Goal: Transaction & Acquisition: Purchase product/service

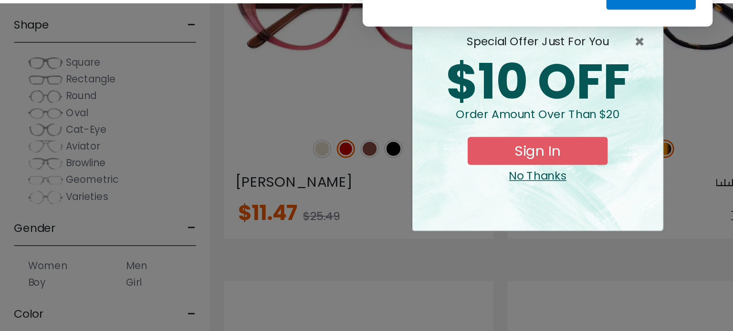
scroll to position [718, 0]
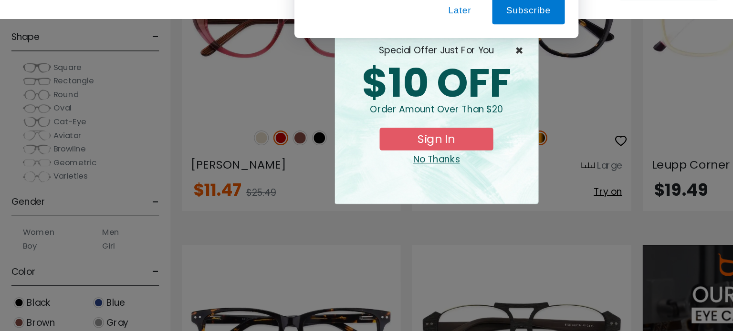
click at [434, 91] on span "×" at bounding box center [438, 95] width 12 height 11
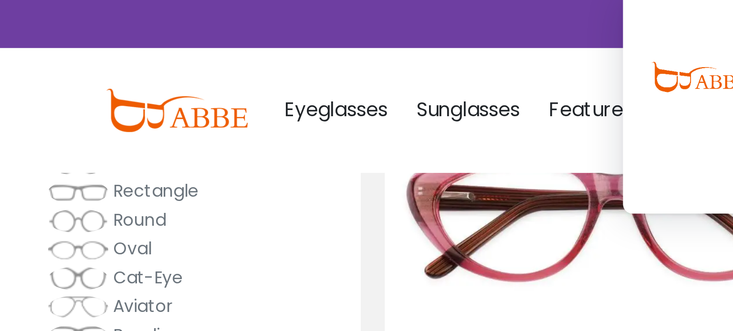
scroll to position [67, 0]
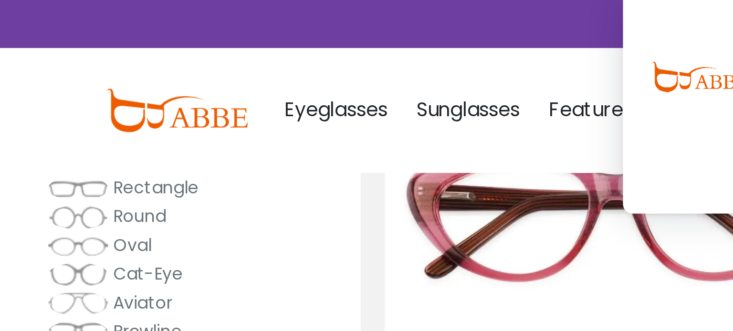
click at [53, 73] on div "Subscribe to our notifications for the latest news and updates. You can disable…" at bounding box center [366, 42] width 733 height 85
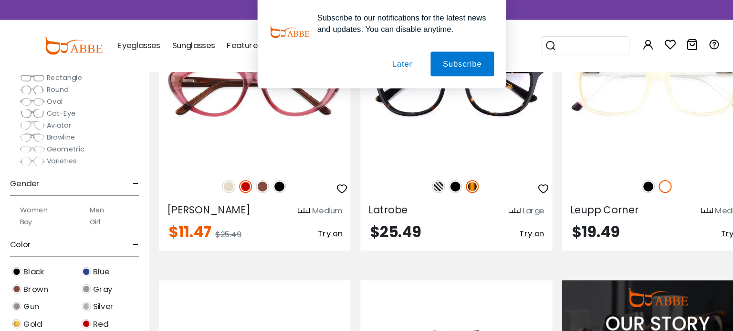
scroll to position [700, 0]
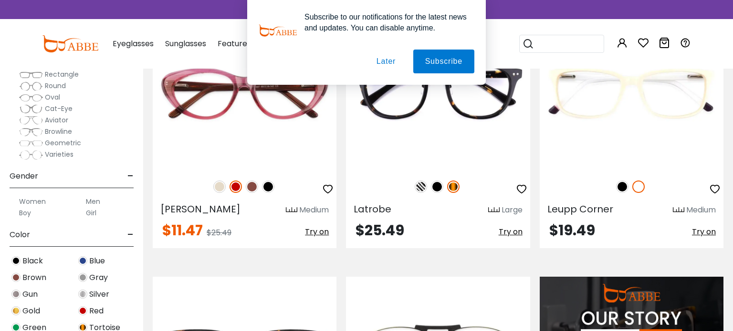
click at [390, 57] on button "Later" at bounding box center [385, 62] width 43 height 24
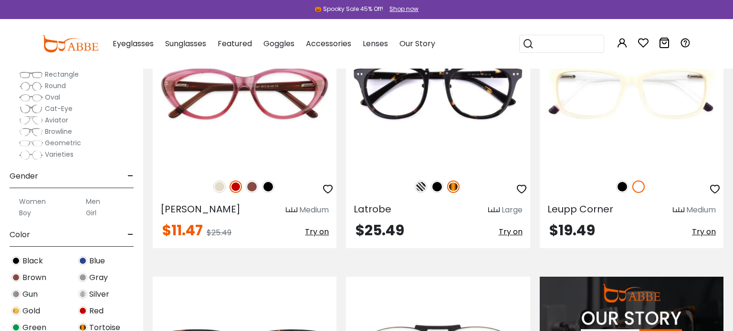
click at [61, 72] on span "Rectangle" at bounding box center [62, 75] width 34 height 10
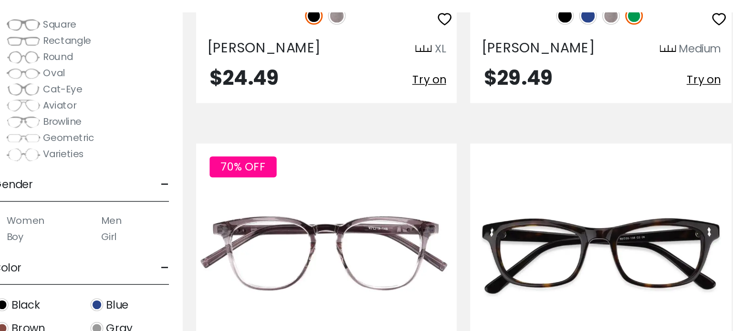
scroll to position [295, 0]
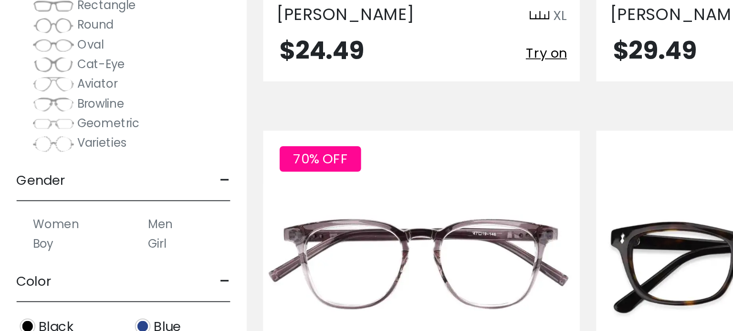
click at [87, 214] on label "Men" at bounding box center [93, 215] width 14 height 11
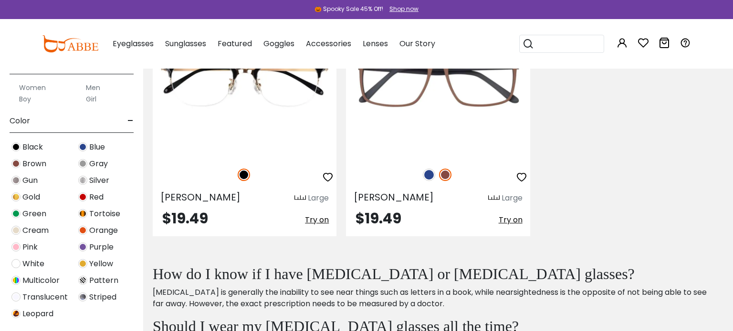
scroll to position [2014, 0]
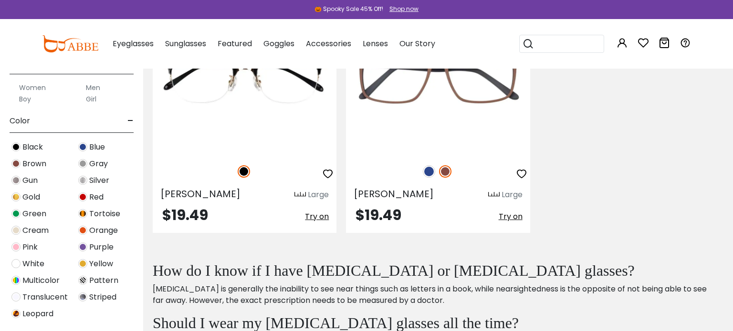
click at [84, 167] on div "Gray" at bounding box center [105, 163] width 67 height 13
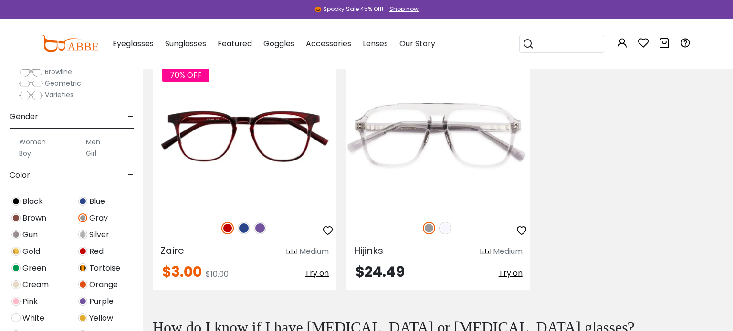
scroll to position [150, 0]
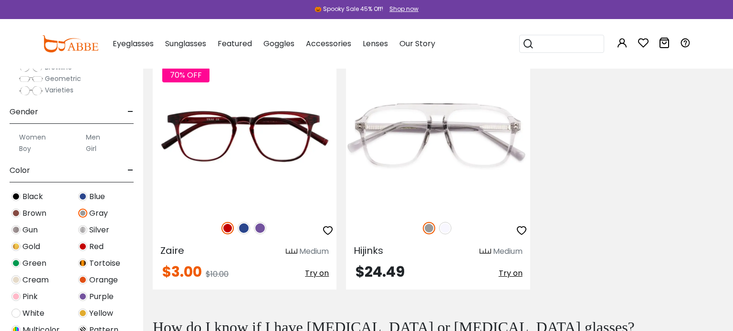
click at [87, 232] on div "Silver" at bounding box center [105, 230] width 67 height 13
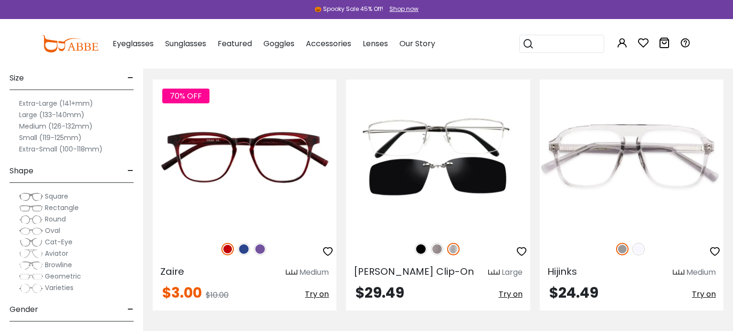
scroll to position [31, 0]
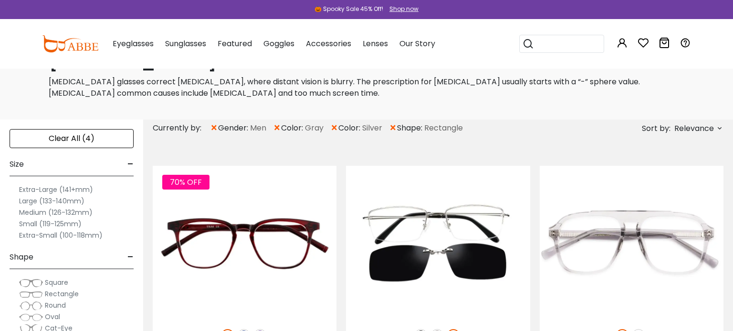
click at [81, 289] on div "Rectangle" at bounding box center [72, 294] width 124 height 11
click at [66, 292] on span "Rectangle" at bounding box center [62, 294] width 34 height 10
